Goal: Task Accomplishment & Management: Use online tool/utility

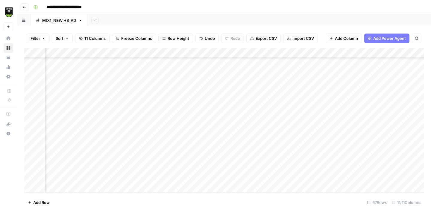
scroll to position [556, 54]
click at [59, 20] on div "MIX1_NEW HS_AD" at bounding box center [59, 20] width 34 height 6
click at [81, 21] on icon "button" at bounding box center [80, 20] width 4 height 4
click at [101, 39] on span "Duplicate Sheet" at bounding box center [105, 40] width 29 height 6
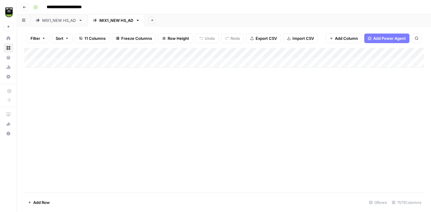
click at [116, 20] on div "MIX1_NEW HS_AD" at bounding box center [116, 20] width 34 height 6
click at [116, 20] on input "**********" at bounding box center [116, 20] width 35 height 8
click at [120, 20] on input "**********" at bounding box center [116, 20] width 35 height 8
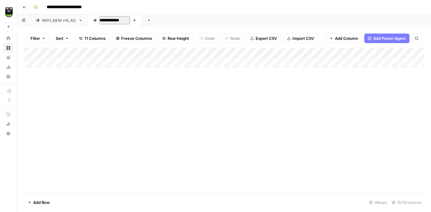
type input "**********"
click at [290, 37] on button "Import CSV" at bounding box center [300, 38] width 35 height 10
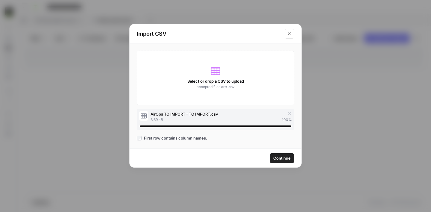
click at [280, 158] on span "Continue" at bounding box center [281, 158] width 17 height 6
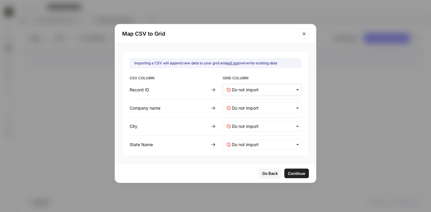
click at [252, 90] on ID-mapping "text" at bounding box center [264, 90] width 65 height 6
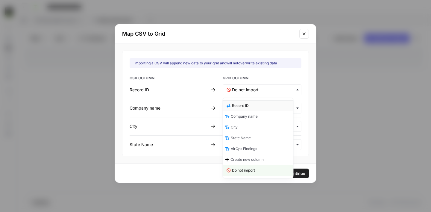
click at [248, 108] on div "Record ID" at bounding box center [258, 105] width 70 height 11
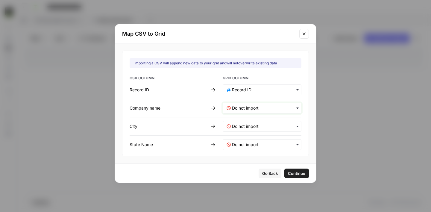
click at [243, 106] on name-mapping "text" at bounding box center [264, 108] width 65 height 6
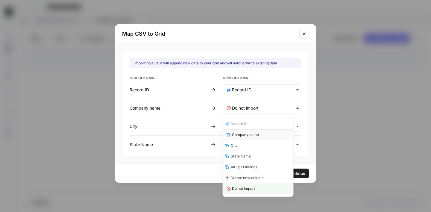
click at [246, 133] on span "Company name" at bounding box center [245, 134] width 27 height 5
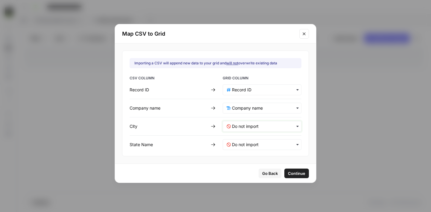
click at [245, 127] on input "text" at bounding box center [264, 126] width 65 height 6
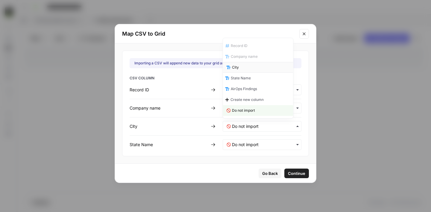
click at [241, 71] on div "City" at bounding box center [258, 67] width 70 height 11
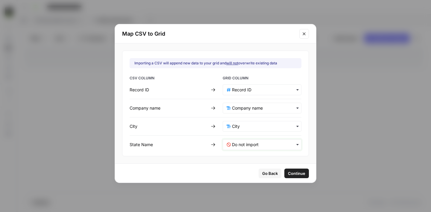
click at [243, 142] on Name-mapping "text" at bounding box center [264, 144] width 65 height 6
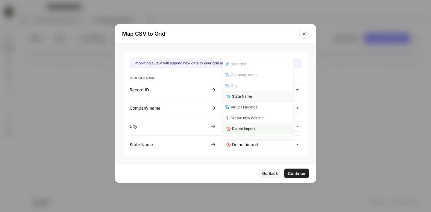
click at [245, 99] on span "State Name" at bounding box center [242, 96] width 20 height 5
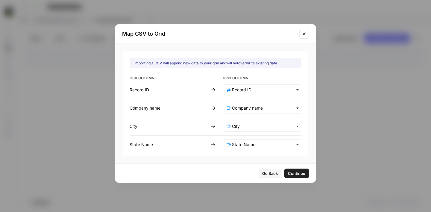
click at [292, 171] on span "Continue" at bounding box center [296, 173] width 17 height 6
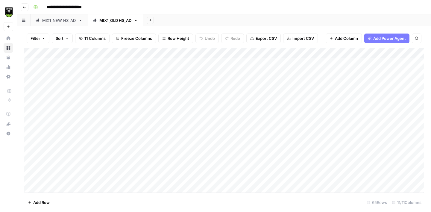
click at [255, 62] on div "Add Column" at bounding box center [223, 120] width 399 height 144
click at [255, 74] on div "Add Column" at bounding box center [223, 120] width 399 height 144
click at [256, 83] on div "Add Column" at bounding box center [223, 120] width 399 height 144
click at [254, 92] on div "Add Column" at bounding box center [223, 120] width 399 height 144
click at [255, 103] on div "Add Column" at bounding box center [223, 120] width 399 height 144
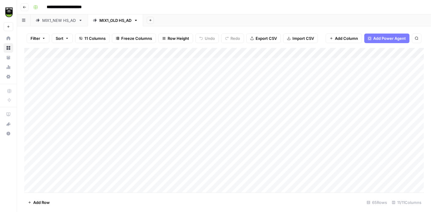
click at [111, 65] on div "Add Column" at bounding box center [223, 120] width 399 height 144
click at [239, 65] on div "Add Column" at bounding box center [223, 120] width 399 height 144
click at [137, 64] on div "Add Column" at bounding box center [223, 120] width 399 height 144
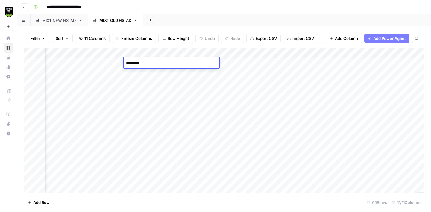
type textarea "**********"
click at [59, 73] on div "Add Column" at bounding box center [223, 120] width 399 height 144
click at [272, 71] on div "Add Column" at bounding box center [223, 120] width 399 height 144
click at [161, 64] on div "Add Column" at bounding box center [223, 120] width 399 height 144
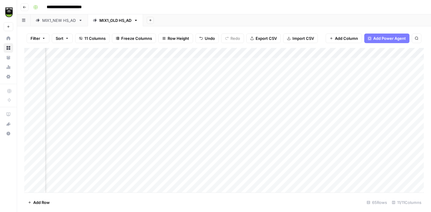
click at [66, 84] on div "Add Column" at bounding box center [223, 120] width 399 height 144
click at [266, 85] on div "Add Column" at bounding box center [223, 120] width 399 height 144
click at [156, 75] on div "Add Column" at bounding box center [223, 120] width 399 height 144
click at [166, 92] on div "Add Column" at bounding box center [223, 120] width 399 height 144
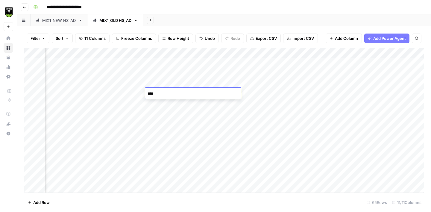
type textarea "*****"
click at [211, 124] on div "Add Column" at bounding box center [223, 120] width 399 height 144
click at [212, 134] on div "Add Column" at bounding box center [223, 120] width 399 height 144
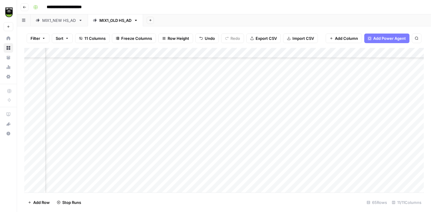
click at [212, 144] on div "Add Column" at bounding box center [223, 120] width 399 height 144
click at [212, 153] on div "Add Column" at bounding box center [223, 120] width 399 height 144
click at [211, 163] on div "Add Column" at bounding box center [223, 120] width 399 height 144
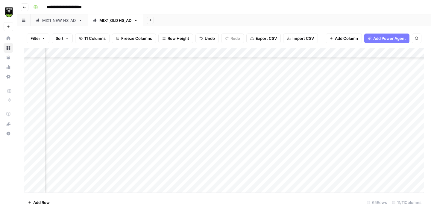
click at [158, 94] on div "Add Column" at bounding box center [223, 120] width 399 height 144
type textarea "*****"
click at [158, 91] on div "Add Column" at bounding box center [223, 120] width 399 height 144
click at [77, 132] on div "Add Column" at bounding box center [223, 120] width 399 height 144
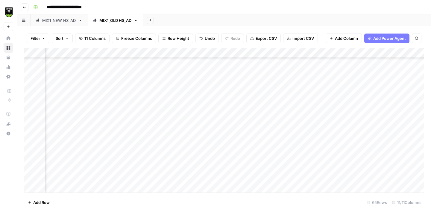
click at [262, 135] on div "Add Column" at bounding box center [223, 120] width 399 height 144
click at [157, 106] on div "Add Column" at bounding box center [223, 120] width 399 height 144
click at [165, 132] on div "Add Column" at bounding box center [223, 120] width 399 height 144
type textarea "**********"
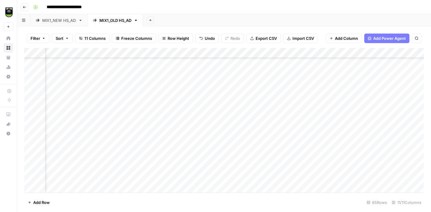
scroll to position [160, 44]
click at [211, 105] on div "Add Column" at bounding box center [223, 120] width 399 height 144
click at [211, 114] on div "Add Column" at bounding box center [223, 120] width 399 height 144
click at [210, 106] on div "Add Column" at bounding box center [223, 120] width 399 height 144
click at [210, 126] on div "Add Column" at bounding box center [223, 120] width 399 height 144
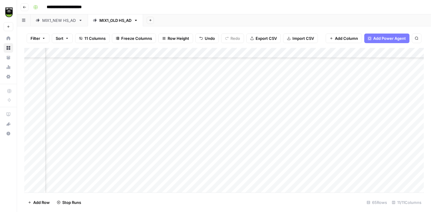
click at [208, 136] on div "Add Column" at bounding box center [223, 120] width 399 height 144
click at [208, 148] on div "Add Column" at bounding box center [223, 120] width 399 height 144
click at [212, 97] on div "Add Column" at bounding box center [223, 120] width 399 height 144
click at [210, 108] on div "Add Column" at bounding box center [223, 120] width 399 height 144
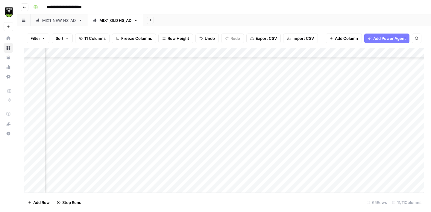
click at [211, 119] on div "Add Column" at bounding box center [223, 120] width 399 height 144
click at [213, 129] on div "Add Column" at bounding box center [223, 120] width 399 height 144
click at [213, 139] on div "Add Column" at bounding box center [223, 120] width 399 height 144
click at [211, 123] on div "Add Column" at bounding box center [223, 120] width 399 height 144
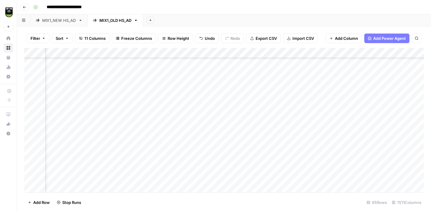
click at [211, 134] on div "Add Column" at bounding box center [223, 120] width 399 height 144
click at [210, 145] on div "Add Column" at bounding box center [223, 120] width 399 height 144
click at [210, 155] on div "Add Column" at bounding box center [223, 120] width 399 height 144
click at [209, 166] on div "Add Column" at bounding box center [223, 120] width 399 height 144
click at [209, 174] on div "Add Column" at bounding box center [223, 120] width 399 height 144
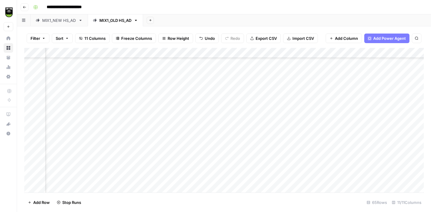
scroll to position [398, 44]
click at [211, 130] on div "Add Column" at bounding box center [223, 120] width 399 height 144
click at [211, 141] on div "Add Column" at bounding box center [223, 120] width 399 height 144
click at [212, 116] on div "Add Column" at bounding box center [223, 120] width 399 height 144
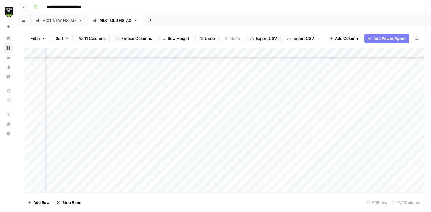
click at [211, 126] on div "Add Column" at bounding box center [223, 120] width 399 height 144
click at [209, 141] on div "Add Column" at bounding box center [223, 120] width 399 height 144
click at [210, 147] on div "Add Column" at bounding box center [223, 120] width 399 height 144
click at [210, 158] on div "Add Column" at bounding box center [223, 120] width 399 height 144
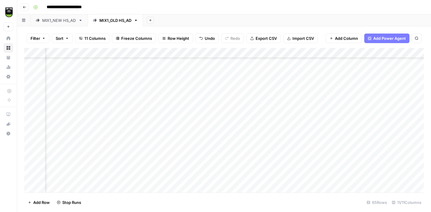
click at [172, 118] on div "Add Column" at bounding box center [223, 120] width 399 height 144
type textarea "*****"
click at [69, 109] on div "Add Column" at bounding box center [223, 120] width 399 height 144
click at [162, 108] on div "Add Column" at bounding box center [223, 120] width 399 height 144
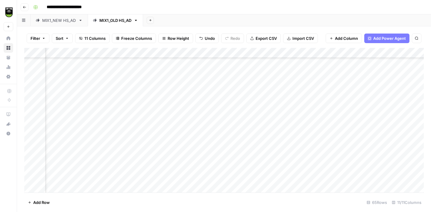
click at [162, 108] on div "Add Column" at bounding box center [223, 120] width 399 height 144
type textarea "*******"
click at [75, 129] on div "Add Column" at bounding box center [223, 120] width 399 height 144
click at [272, 128] on div "Add Column" at bounding box center [223, 120] width 399 height 144
click at [156, 127] on div "Add Column" at bounding box center [223, 120] width 399 height 144
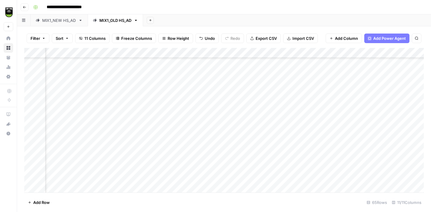
click at [156, 127] on div "Add Column" at bounding box center [223, 120] width 399 height 144
type textarea "**********"
click at [74, 147] on div "Add Column" at bounding box center [223, 120] width 399 height 144
click at [161, 149] on div "Add Column" at bounding box center [223, 120] width 399 height 144
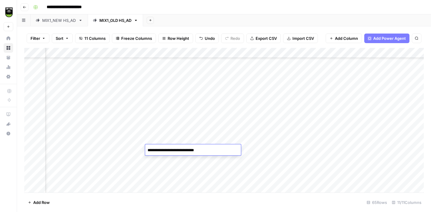
type textarea "**********"
click at [179, 106] on div "Add Column" at bounding box center [223, 120] width 399 height 144
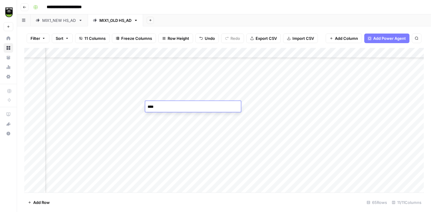
type textarea "*****"
click at [80, 97] on div "Add Column" at bounding box center [223, 120] width 399 height 144
click at [266, 97] on div "Add Column" at bounding box center [223, 120] width 399 height 144
click at [303, 96] on div "Add Column" at bounding box center [223, 120] width 399 height 144
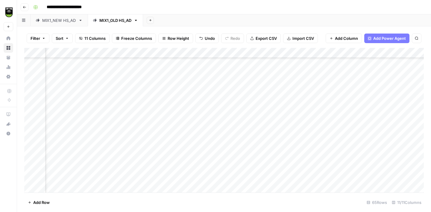
click at [361, 124] on div "Add Column" at bounding box center [223, 120] width 399 height 144
click at [161, 123] on div "Add Column" at bounding box center [223, 120] width 399 height 144
type textarea "**********"
click at [214, 54] on div "Add Column" at bounding box center [223, 120] width 399 height 144
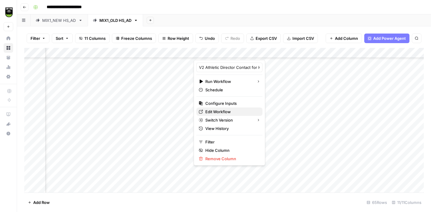
click at [226, 110] on span "Edit Workflow" at bounding box center [231, 112] width 52 height 6
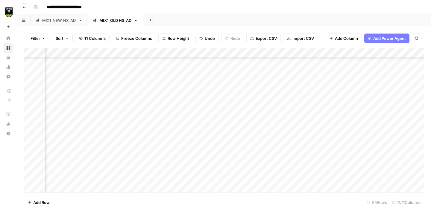
scroll to position [256, 44]
click at [64, 131] on div "Add Column" at bounding box center [223, 120] width 399 height 144
click at [157, 132] on div "Add Column" at bounding box center [223, 120] width 399 height 144
type textarea "*******"
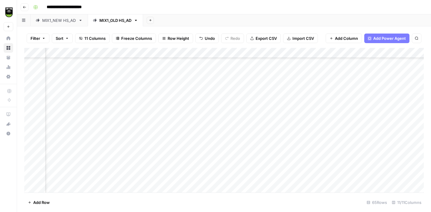
click at [74, 144] on div "Add Column" at bounding box center [223, 120] width 399 height 144
click at [306, 141] on div "Add Column" at bounding box center [223, 120] width 399 height 144
click at [160, 131] on div "Add Column" at bounding box center [223, 120] width 399 height 144
click at [81, 152] on div "Add Column" at bounding box center [223, 120] width 399 height 144
click at [301, 154] on div "Add Column" at bounding box center [223, 120] width 399 height 144
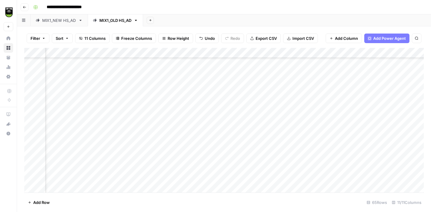
click at [262, 154] on div "Add Column" at bounding box center [223, 120] width 399 height 144
click at [154, 144] on div "Add Column" at bounding box center [223, 120] width 399 height 144
click at [75, 98] on div "Add Column" at bounding box center [223, 120] width 399 height 144
click at [173, 99] on div "Add Column" at bounding box center [223, 120] width 399 height 144
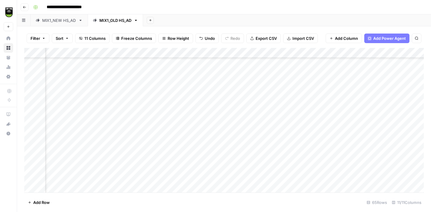
click at [173, 99] on div "Add Column" at bounding box center [223, 120] width 399 height 144
type textarea "*******"
click at [67, 108] on div "Add Column" at bounding box center [223, 120] width 399 height 144
click at [172, 110] on div "Add Column" at bounding box center [223, 120] width 399 height 144
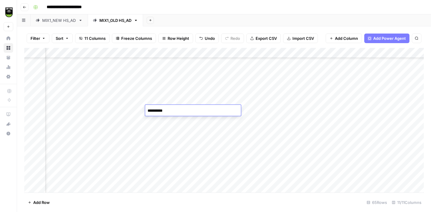
type textarea "**********"
click at [69, 121] on div "Add Column" at bounding box center [223, 120] width 399 height 144
click at [156, 103] on div "Add Column" at bounding box center [223, 120] width 399 height 144
click at [72, 134] on div "Add Column" at bounding box center [223, 120] width 399 height 144
click at [267, 130] on div "Add Column" at bounding box center [223, 120] width 399 height 144
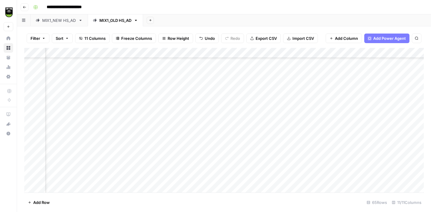
click at [70, 128] on div "Add Column" at bounding box center [223, 120] width 399 height 144
click at [165, 109] on div "Add Column" at bounding box center [223, 120] width 399 height 144
click at [77, 137] on div "Add Column" at bounding box center [223, 120] width 399 height 144
click at [165, 120] on div "Add Column" at bounding box center [223, 120] width 399 height 144
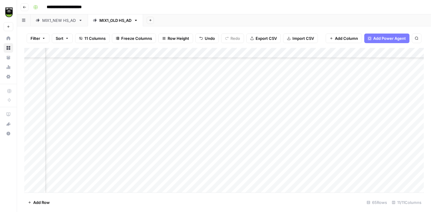
click at [168, 134] on div "Add Column" at bounding box center [223, 120] width 399 height 144
type textarea "*****"
click at [80, 143] on div "Add Column" at bounding box center [223, 120] width 399 height 144
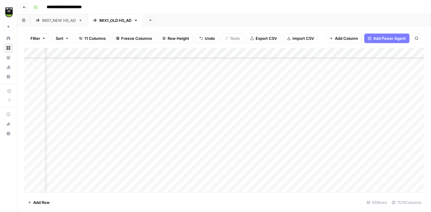
click at [261, 143] on div "Add Column" at bounding box center [223, 120] width 399 height 144
click at [157, 124] on div "Add Column" at bounding box center [223, 120] width 399 height 144
click at [64, 152] on div "Add Column" at bounding box center [223, 120] width 399 height 144
click at [270, 153] on div "Add Column" at bounding box center [223, 120] width 399 height 144
click at [160, 112] on div "Add Column" at bounding box center [223, 120] width 399 height 144
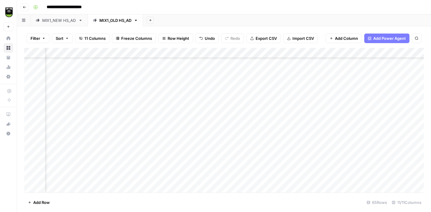
scroll to position [536, 44]
click at [76, 86] on div "Add Column" at bounding box center [223, 120] width 399 height 144
click at [175, 90] on div "Add Column" at bounding box center [223, 120] width 399 height 144
type textarea "**********"
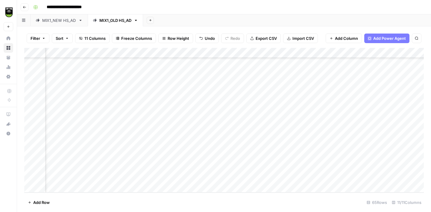
click at [63, 98] on div "Add Column" at bounding box center [223, 120] width 399 height 144
click at [262, 97] on div "Add Column" at bounding box center [223, 120] width 399 height 144
click at [160, 84] on div "Add Column" at bounding box center [223, 120] width 399 height 144
click at [69, 105] on div "Add Column" at bounding box center [223, 120] width 399 height 144
click at [272, 107] on div "Add Column" at bounding box center [223, 120] width 399 height 144
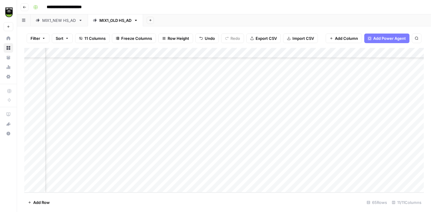
click at [162, 98] on div "Add Column" at bounding box center [223, 120] width 399 height 144
click at [70, 115] on div "Add Column" at bounding box center [223, 120] width 399 height 144
click at [159, 115] on div "Add Column" at bounding box center [223, 120] width 399 height 144
type textarea "*******"
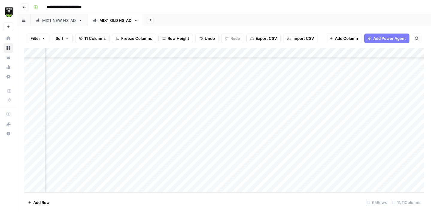
click at [77, 122] on div "Add Column" at bounding box center [223, 120] width 399 height 144
click at [155, 122] on div "Add Column" at bounding box center [223, 120] width 399 height 144
type textarea "**********"
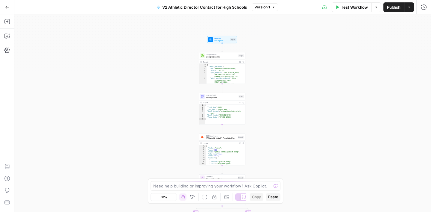
drag, startPoint x: 182, startPoint y: 39, endPoint x: 181, endPoint y: 98, distance: 58.6
click at [181, 98] on div "true false Workflow Set Inputs Inputs Google Search Google Search Step 2 Output…" at bounding box center [222, 112] width 416 height 197
click at [225, 56] on span "Google Search" at bounding box center [221, 57] width 31 height 3
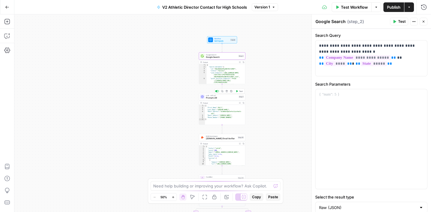
click at [221, 98] on span "Prompt LLM" at bounding box center [221, 97] width 31 height 3
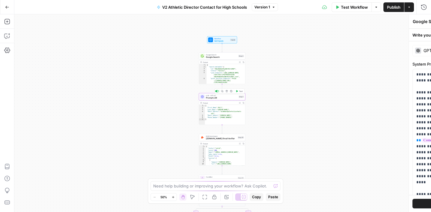
type textarea "Prompt LLM"
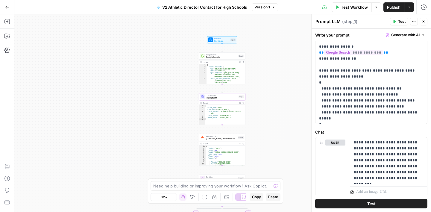
scroll to position [148, 0]
click at [424, 22] on icon "button" at bounding box center [423, 22] width 4 height 4
